Goal: Task Accomplishment & Management: Use online tool/utility

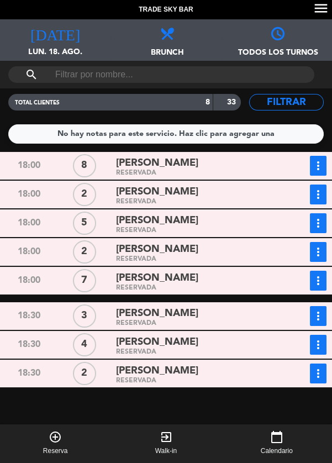
click at [174, 167] on span "[PERSON_NAME]" at bounding box center [157, 163] width 82 height 16
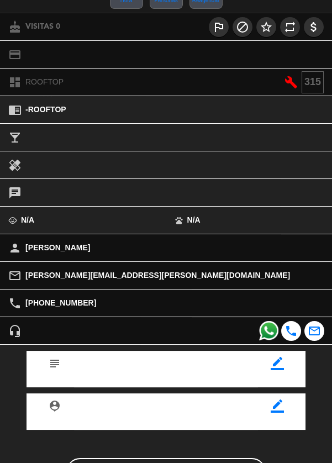
scroll to position [153, 0]
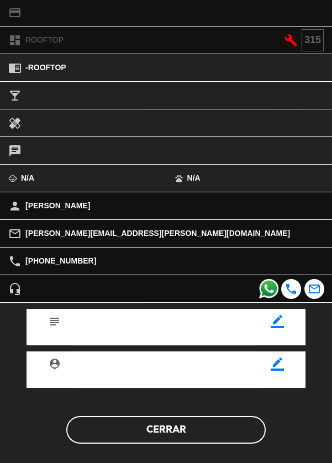
click at [221, 435] on button "Cerrar" at bounding box center [165, 430] width 199 height 28
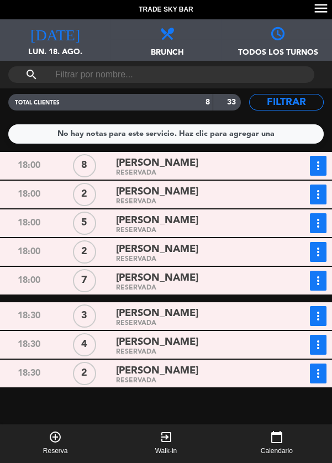
click at [160, 46] on span "Brunch" at bounding box center [165, 47] width 110 height 17
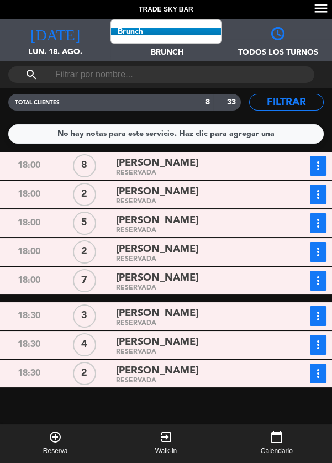
click at [185, 30] on span "Brunch Todos los servicios Brunch Cena" at bounding box center [165, 39] width 110 height 41
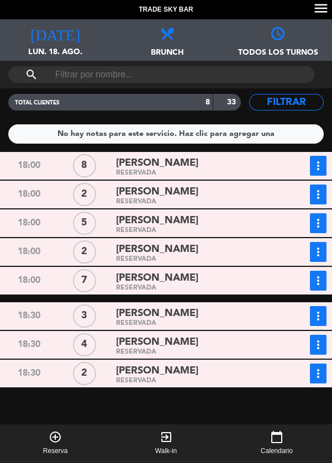
click at [174, 42] on span "Brunch" at bounding box center [165, 47] width 110 height 17
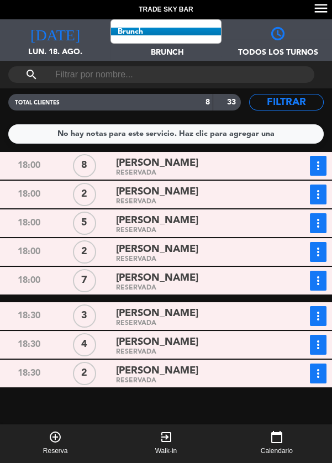
click at [194, 23] on span "Brunch Todos los servicios Brunch Cena" at bounding box center [165, 39] width 110 height 41
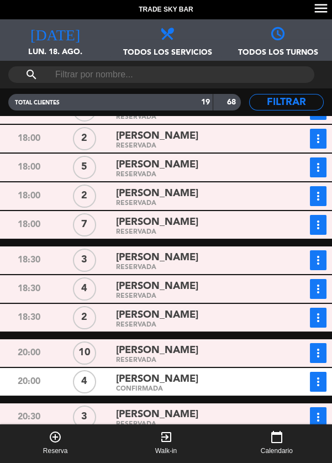
scroll to position [0, 0]
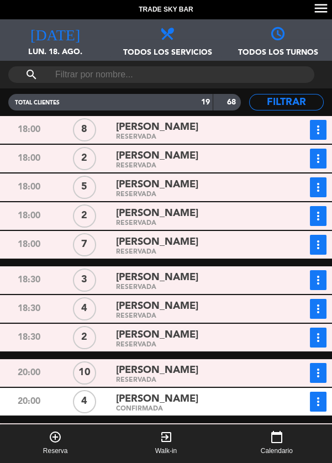
click at [258, 284] on div "[PERSON_NAME]" at bounding box center [195, 277] width 159 height 15
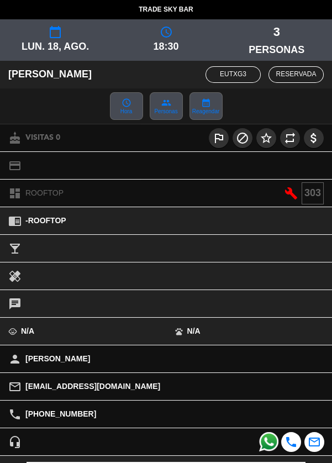
click at [166, 111] on span "Personas" at bounding box center [165, 112] width 23 height 6
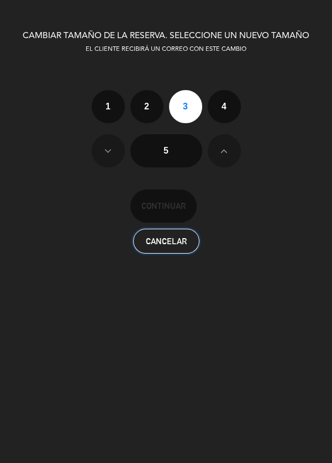
click at [190, 245] on button "Cancelar" at bounding box center [166, 241] width 66 height 25
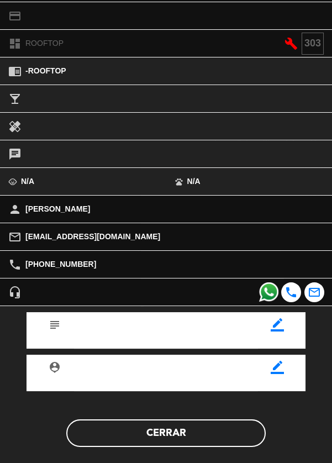
scroll to position [153, 0]
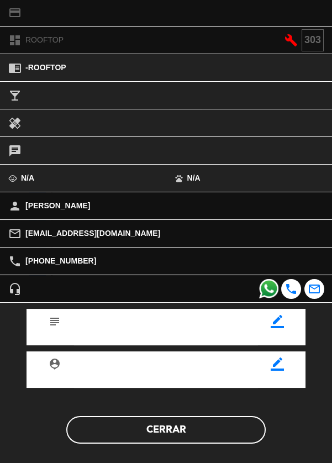
click at [246, 434] on button "Cerrar" at bounding box center [165, 430] width 199 height 28
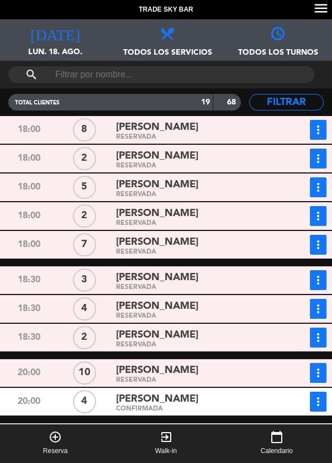
click at [279, 76] on div "search" at bounding box center [161, 74] width 306 height 17
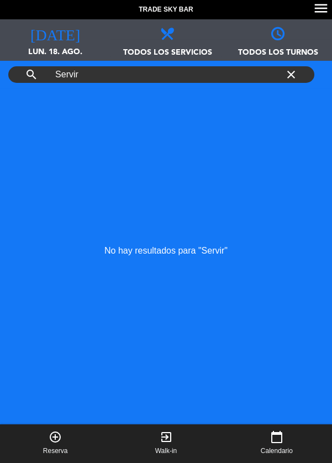
type input "Servir"
click at [290, 78] on icon "close" at bounding box center [290, 74] width 13 height 13
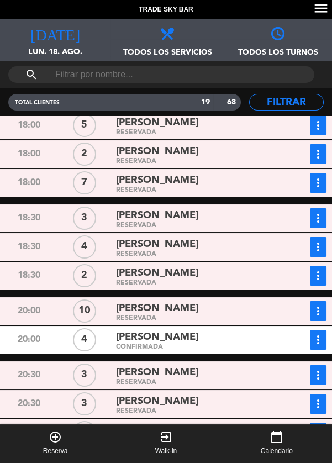
scroll to position [64, 0]
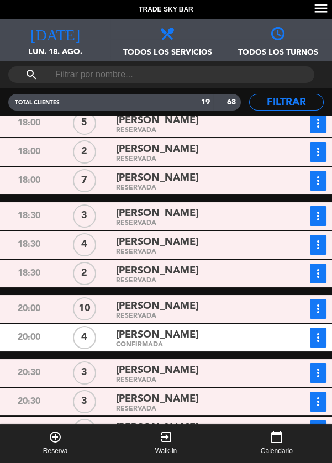
click at [261, 278] on div "RESERVADA" at bounding box center [195, 280] width 159 height 5
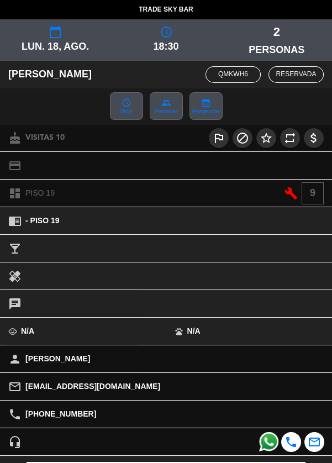
click at [311, 73] on span "RESERVADA" at bounding box center [295, 74] width 55 height 17
click at [296, 83] on div "[PERSON_NAME] QMKwh6 RESERVADA" at bounding box center [166, 75] width 332 height 28
click at [291, 86] on div "[PERSON_NAME] QMKwh6 RESERVADA" at bounding box center [166, 75] width 332 height 28
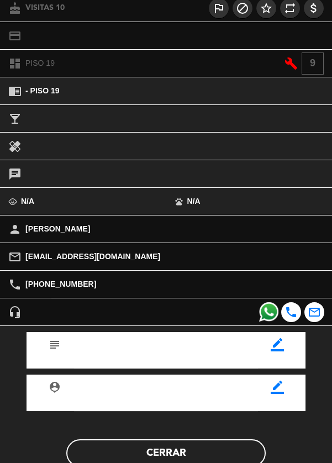
scroll to position [153, 0]
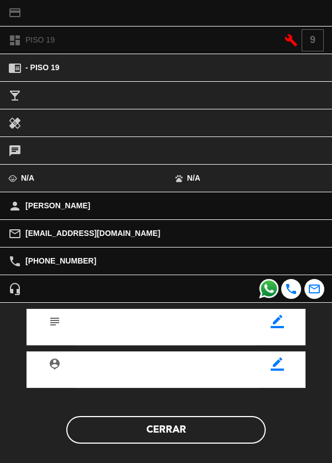
click at [15, 297] on div "headset_mic" at bounding box center [124, 288] width 249 height 27
click at [224, 424] on button "Cerrar" at bounding box center [165, 430] width 199 height 28
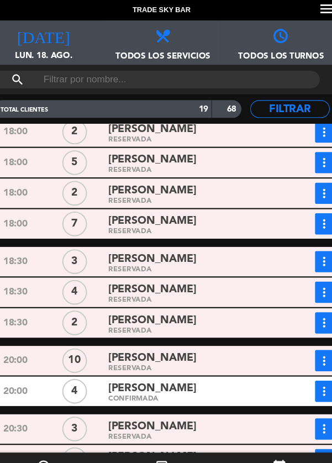
scroll to position [0, 0]
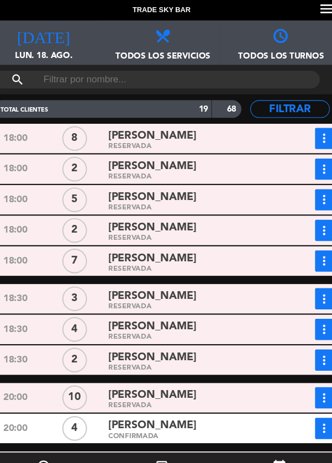
click at [311, 135] on icon "more_vert" at bounding box center [317, 129] width 13 height 13
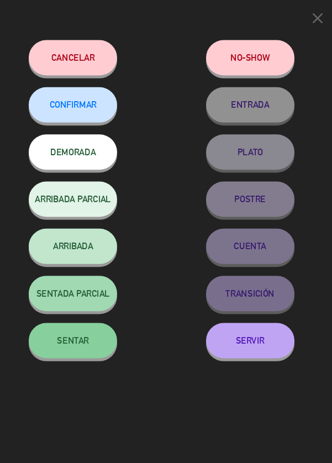
click at [314, 19] on icon "close" at bounding box center [312, 17] width 17 height 17
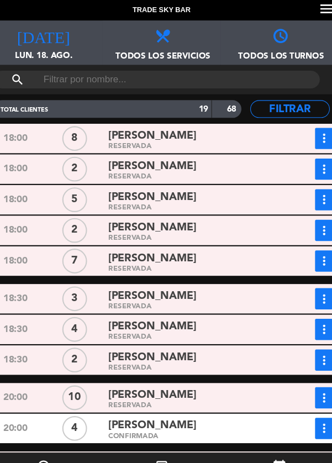
click at [318, 135] on icon "more_vert" at bounding box center [317, 129] width 13 height 13
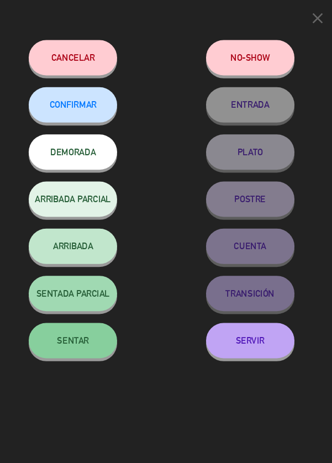
click at [273, 328] on button "SERVIR" at bounding box center [249, 318] width 83 height 33
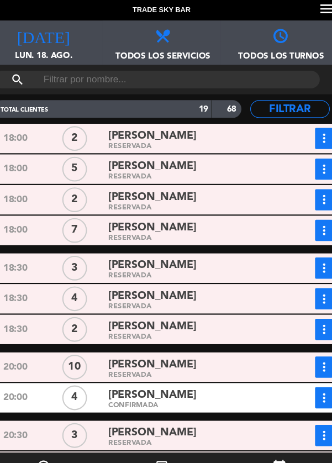
click at [316, 158] on icon "more_vert" at bounding box center [317, 158] width 13 height 13
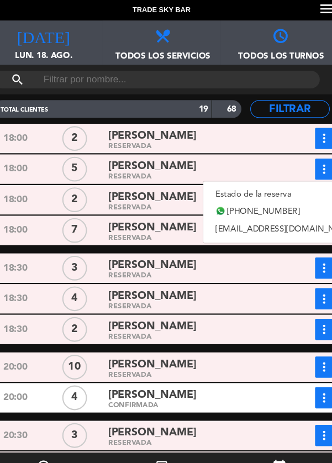
click at [292, 180] on link "Estado de la reserva" at bounding box center [282, 182] width 154 height 17
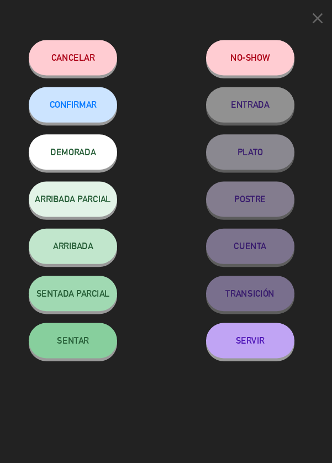
click at [266, 321] on button "SERVIR" at bounding box center [249, 318] width 83 height 33
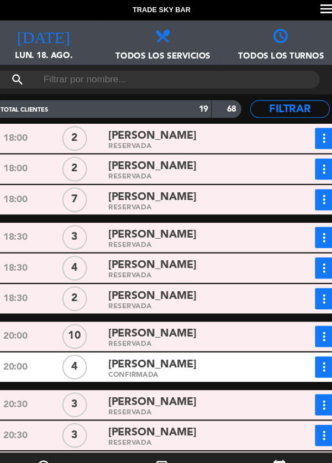
click at [312, 160] on icon "more_vert" at bounding box center [317, 158] width 13 height 13
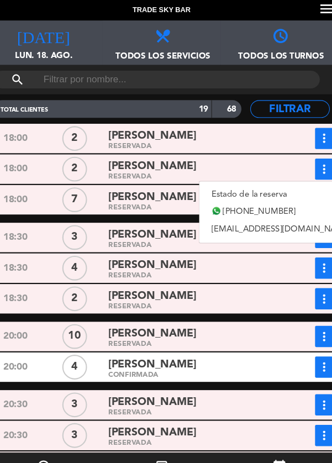
click at [313, 179] on link "Estado de la reserva" at bounding box center [278, 182] width 154 height 17
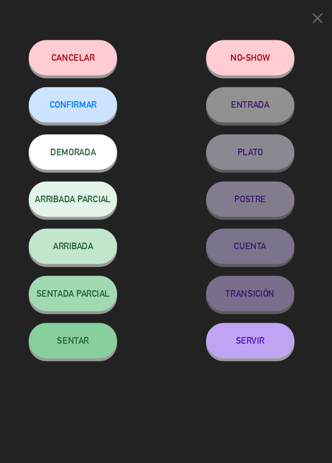
click at [239, 327] on button "SERVIR" at bounding box center [249, 318] width 83 height 33
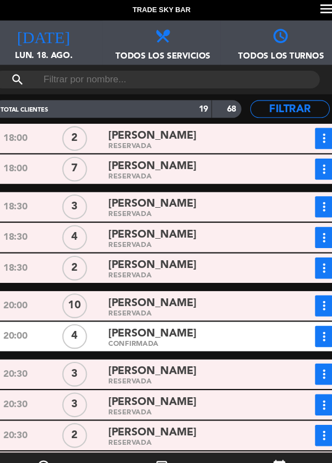
click at [311, 159] on icon "more_vert" at bounding box center [317, 158] width 13 height 13
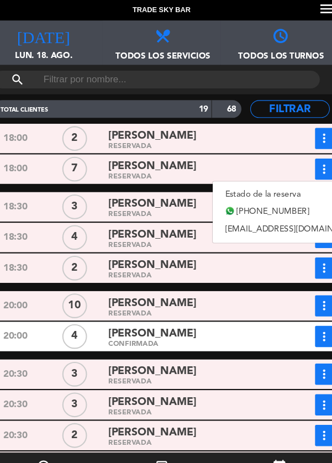
click at [306, 179] on link "Estado de la reserva" at bounding box center [291, 182] width 154 height 17
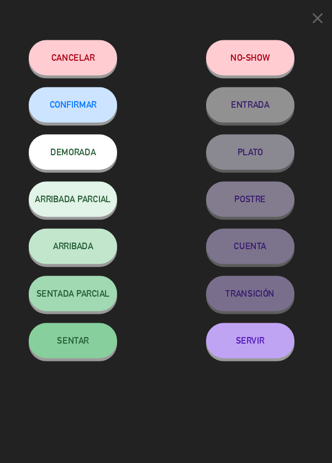
click at [235, 326] on button "SERVIR" at bounding box center [249, 318] width 83 height 33
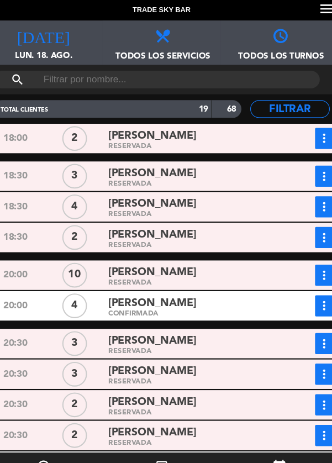
click at [317, 136] on icon "more_vert" at bounding box center [317, 129] width 13 height 13
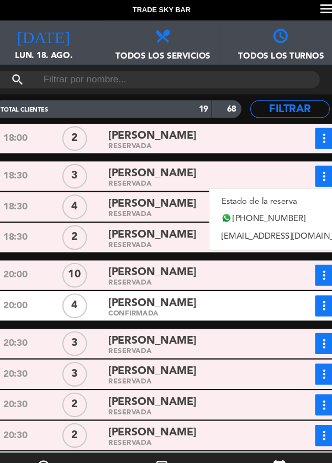
click at [305, 183] on link "Estado de la reserva" at bounding box center [287, 188] width 154 height 17
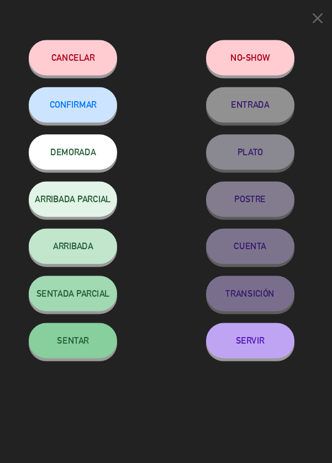
click at [256, 332] on button "SERVIR" at bounding box center [249, 318] width 83 height 33
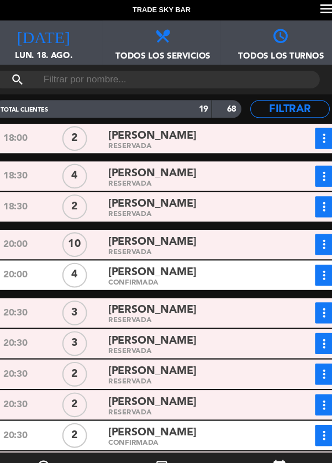
click at [312, 136] on icon "more_vert" at bounding box center [317, 129] width 13 height 13
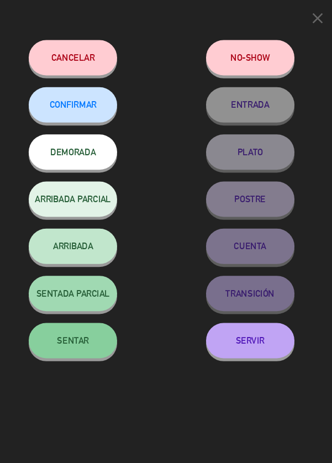
click at [255, 334] on button "SERVIR" at bounding box center [249, 318] width 83 height 33
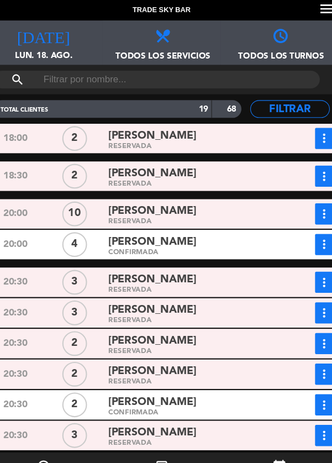
click at [315, 136] on icon "more_vert" at bounding box center [317, 129] width 13 height 13
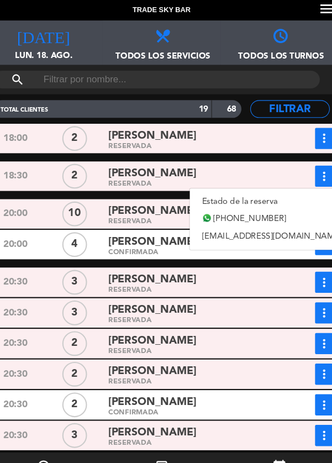
click at [290, 185] on link "Estado de la reserva" at bounding box center [269, 188] width 154 height 17
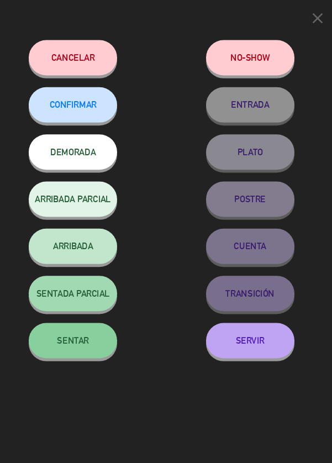
click at [262, 328] on button "SERVIR" at bounding box center [249, 318] width 83 height 33
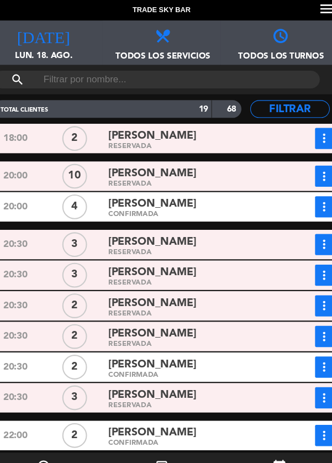
click at [311, 134] on icon "more_vert" at bounding box center [317, 129] width 13 height 13
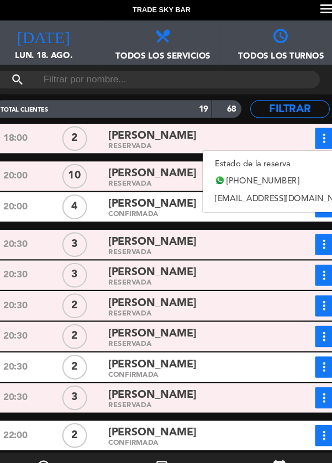
click at [307, 158] on link "Estado de la reserva" at bounding box center [281, 153] width 154 height 17
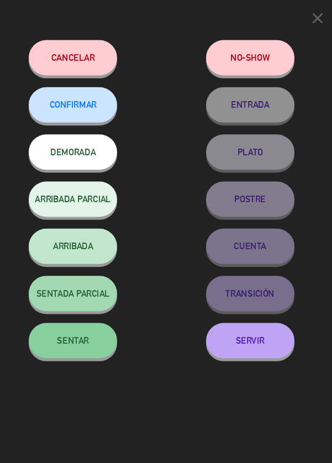
click at [271, 332] on button "SERVIR" at bounding box center [249, 318] width 83 height 33
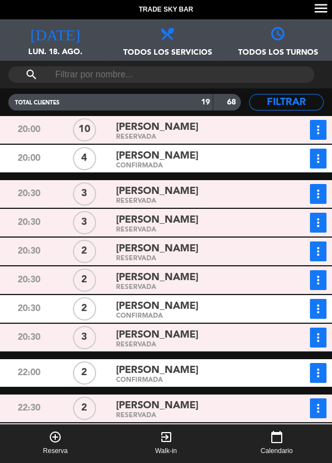
scroll to position [42, 0]
click at [312, 123] on icon "more_vert" at bounding box center [317, 129] width 13 height 13
click at [309, 145] on link "Estado de la reserva" at bounding box center [284, 153] width 94 height 17
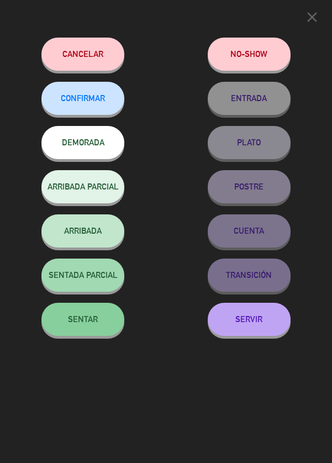
click at [310, 22] on icon "close" at bounding box center [312, 17] width 17 height 17
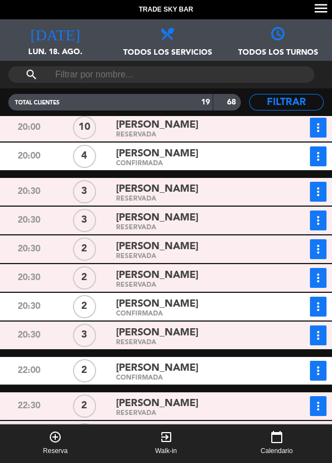
scroll to position [0, 0]
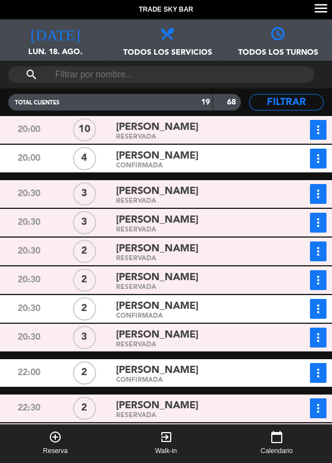
click at [320, 130] on icon "more_vert" at bounding box center [317, 129] width 13 height 13
click at [308, 153] on link "Estado de la reserva" at bounding box center [284, 153] width 94 height 17
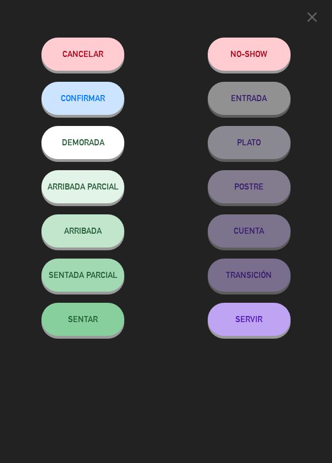
click at [310, 23] on icon "close" at bounding box center [312, 17] width 17 height 17
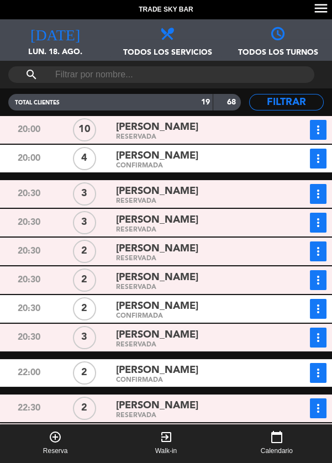
click at [288, 133] on div "more_vert Estado de la reserva" at bounding box center [302, 130] width 47 height 20
click at [223, 130] on div "[PERSON_NAME]" at bounding box center [195, 127] width 159 height 15
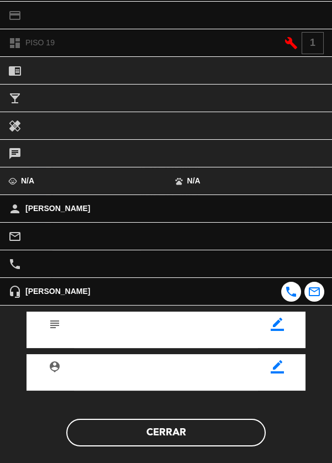
scroll to position [151, 0]
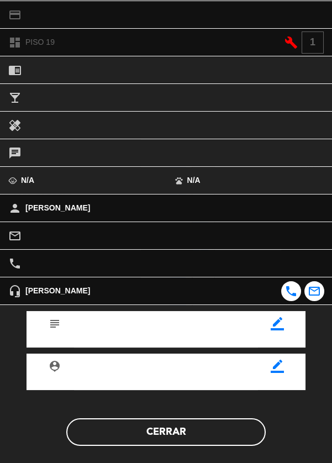
click at [241, 438] on button "Cerrar" at bounding box center [165, 432] width 199 height 28
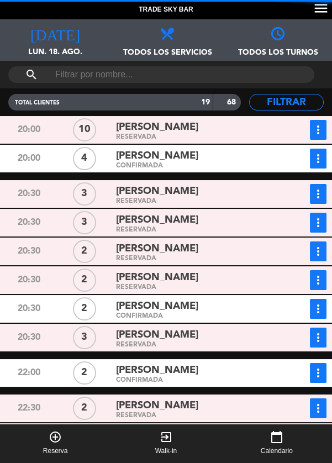
click at [318, 132] on icon "more_vert" at bounding box center [317, 129] width 13 height 13
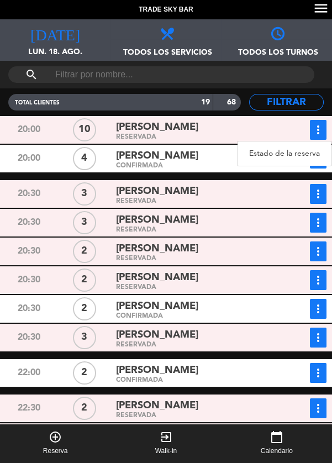
click at [278, 158] on link "Estado de la reserva" at bounding box center [284, 153] width 94 height 17
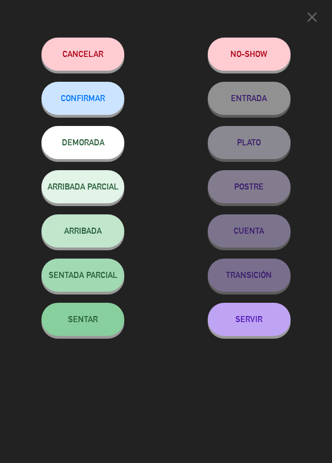
click at [273, 323] on button "SERVIR" at bounding box center [249, 318] width 83 height 33
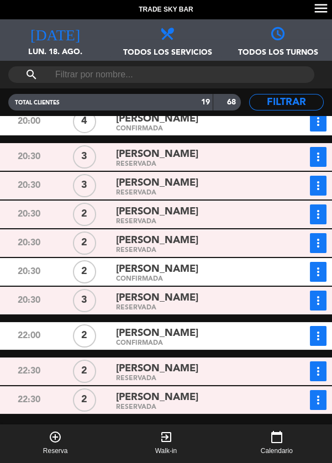
scroll to position [0, 0]
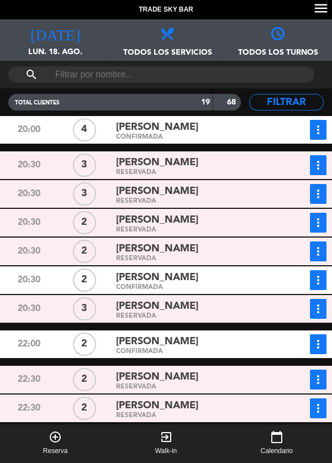
click at [318, 131] on icon "more_vert" at bounding box center [317, 129] width 13 height 13
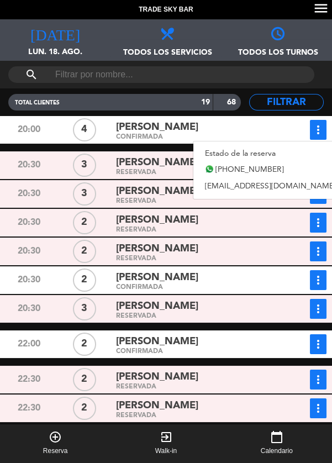
click at [286, 151] on link "Estado de la reserva" at bounding box center [270, 153] width 154 height 17
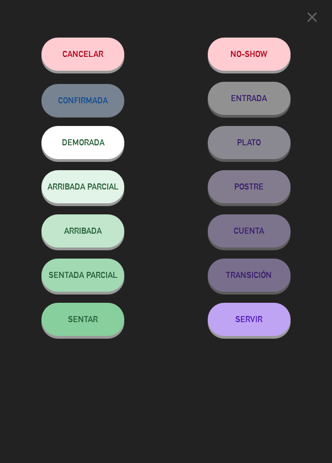
click at [315, 14] on icon "close" at bounding box center [312, 17] width 17 height 17
